Goal: Information Seeking & Learning: Learn about a topic

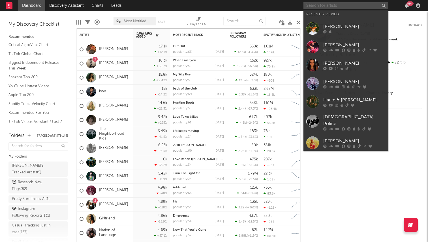
click at [339, 7] on input "text" at bounding box center [345, 5] width 85 height 7
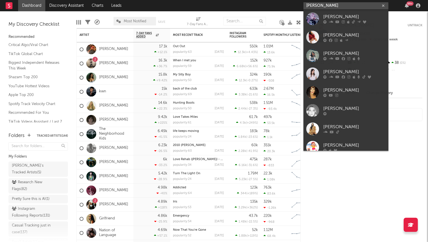
type input "[PERSON_NAME]"
click at [322, 13] on link "[PERSON_NAME]" at bounding box center [345, 19] width 85 height 18
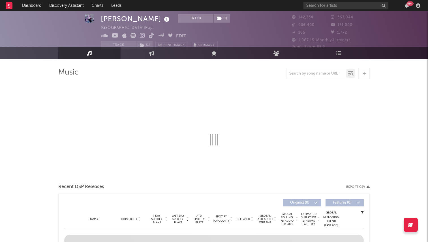
scroll to position [9, 0]
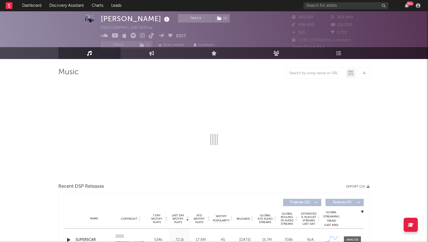
select select "6m"
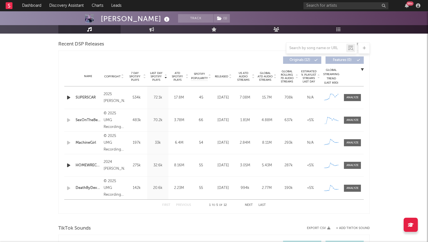
scroll to position [191, 0]
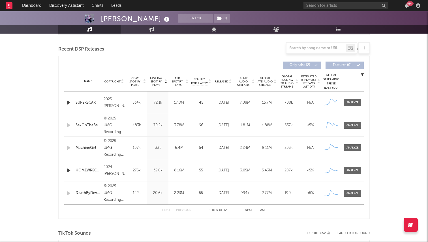
click at [227, 81] on span "Released" at bounding box center [221, 81] width 13 height 3
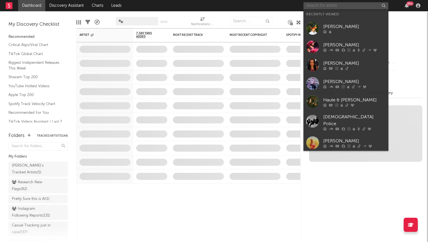
click at [344, 5] on input "text" at bounding box center [345, 5] width 85 height 7
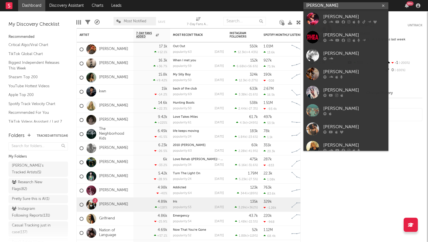
type input "rhea"
click at [344, 12] on link "[PERSON_NAME]" at bounding box center [345, 19] width 85 height 18
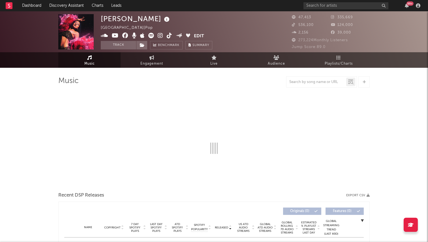
select select "6m"
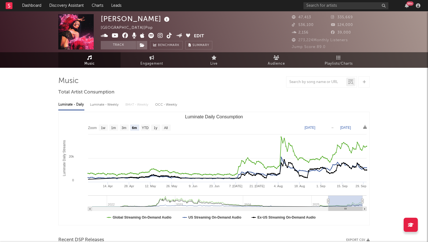
click at [170, 36] on icon at bounding box center [169, 36] width 5 height 6
click at [152, 64] on span "Engagement" at bounding box center [151, 64] width 23 height 7
select select "1w"
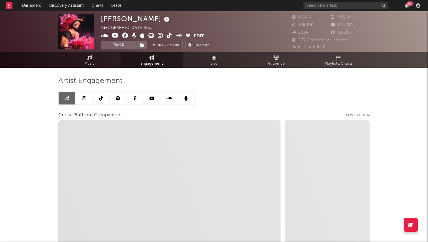
click at [102, 97] on icon at bounding box center [101, 98] width 4 height 5
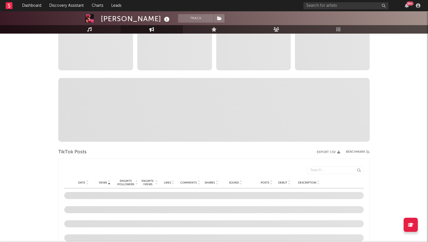
scroll to position [126, 0]
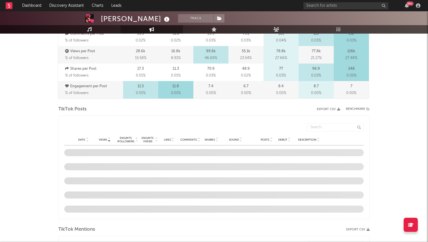
select select "6m"
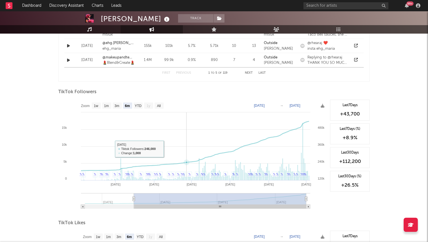
scroll to position [495, 0]
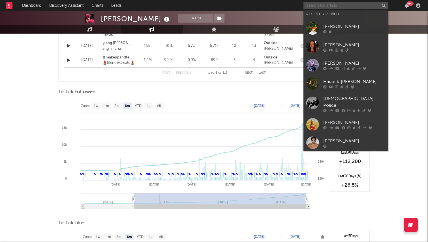
click at [324, 7] on input "text" at bounding box center [345, 5] width 85 height 7
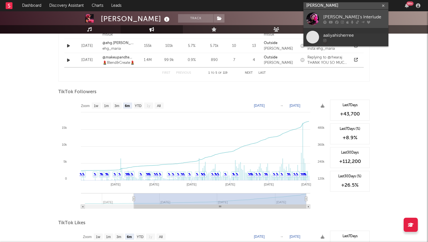
type input "aaliyah's"
click at [339, 18] on div "Aliyah's Interlude" at bounding box center [354, 17] width 62 height 7
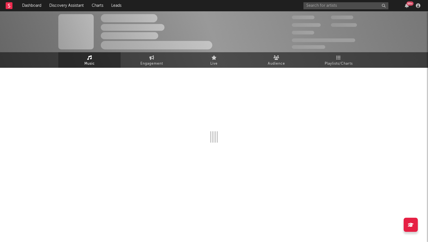
select select "6m"
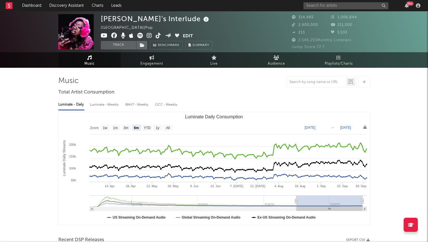
select select "6m"
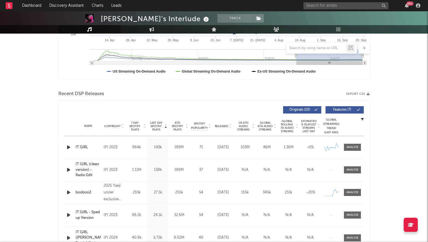
scroll to position [161, 0]
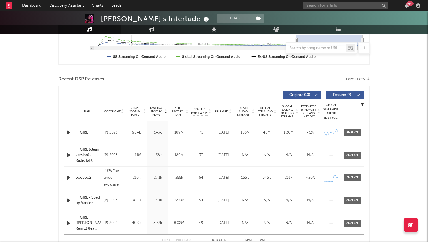
click at [226, 110] on span "Released" at bounding box center [221, 111] width 13 height 3
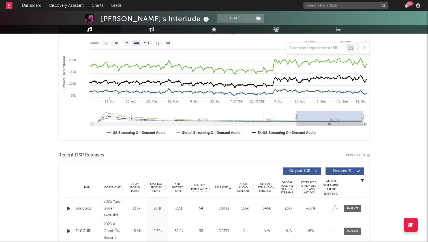
scroll to position [0, 0]
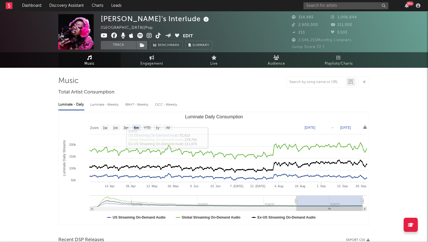
click at [76, 34] on img at bounding box center [75, 31] width 35 height 35
click at [158, 38] on icon at bounding box center [158, 36] width 5 height 6
